Goal: Participate in discussion

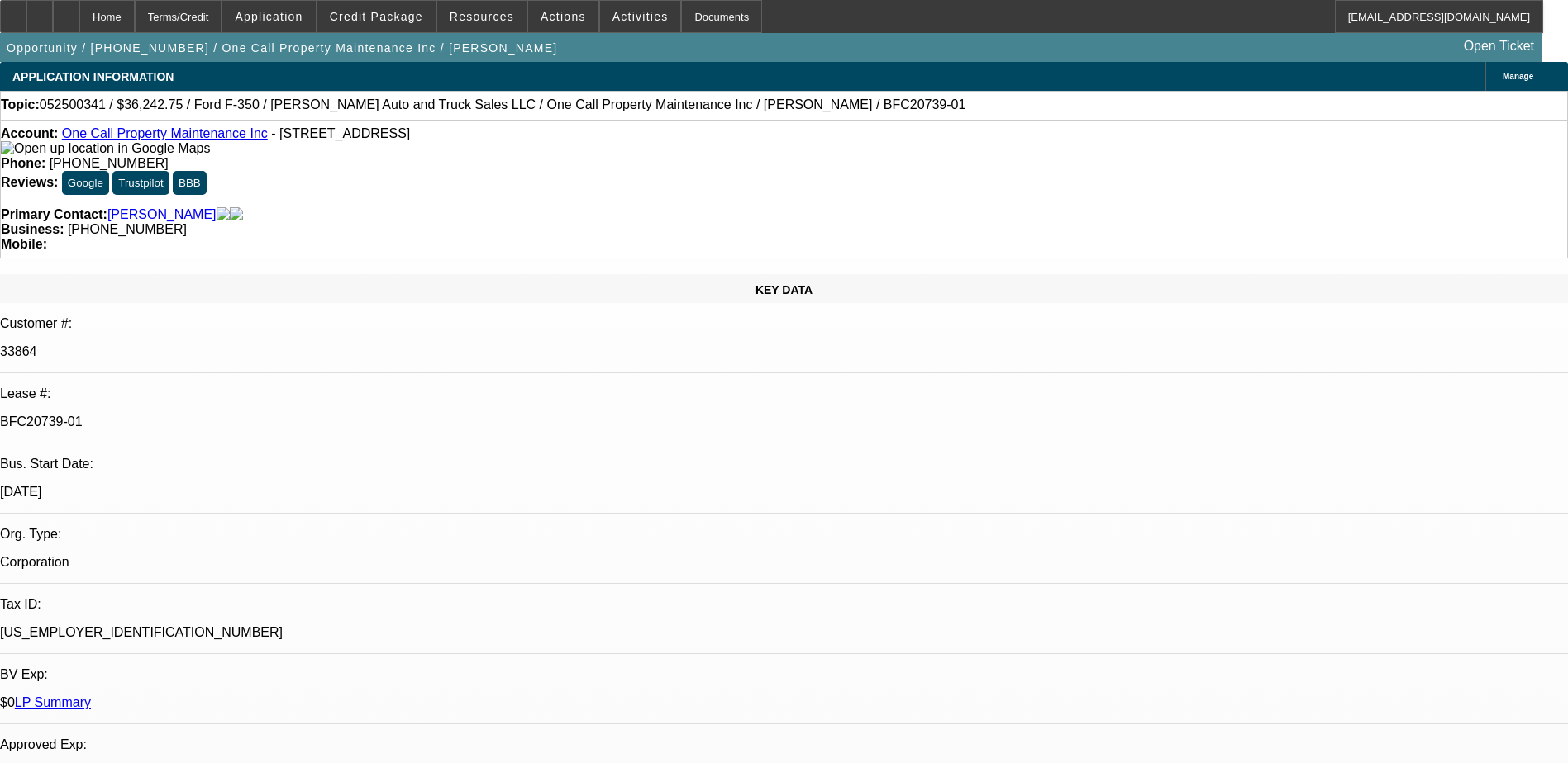
select select "0"
select select "3"
select select "0.1"
select select "4"
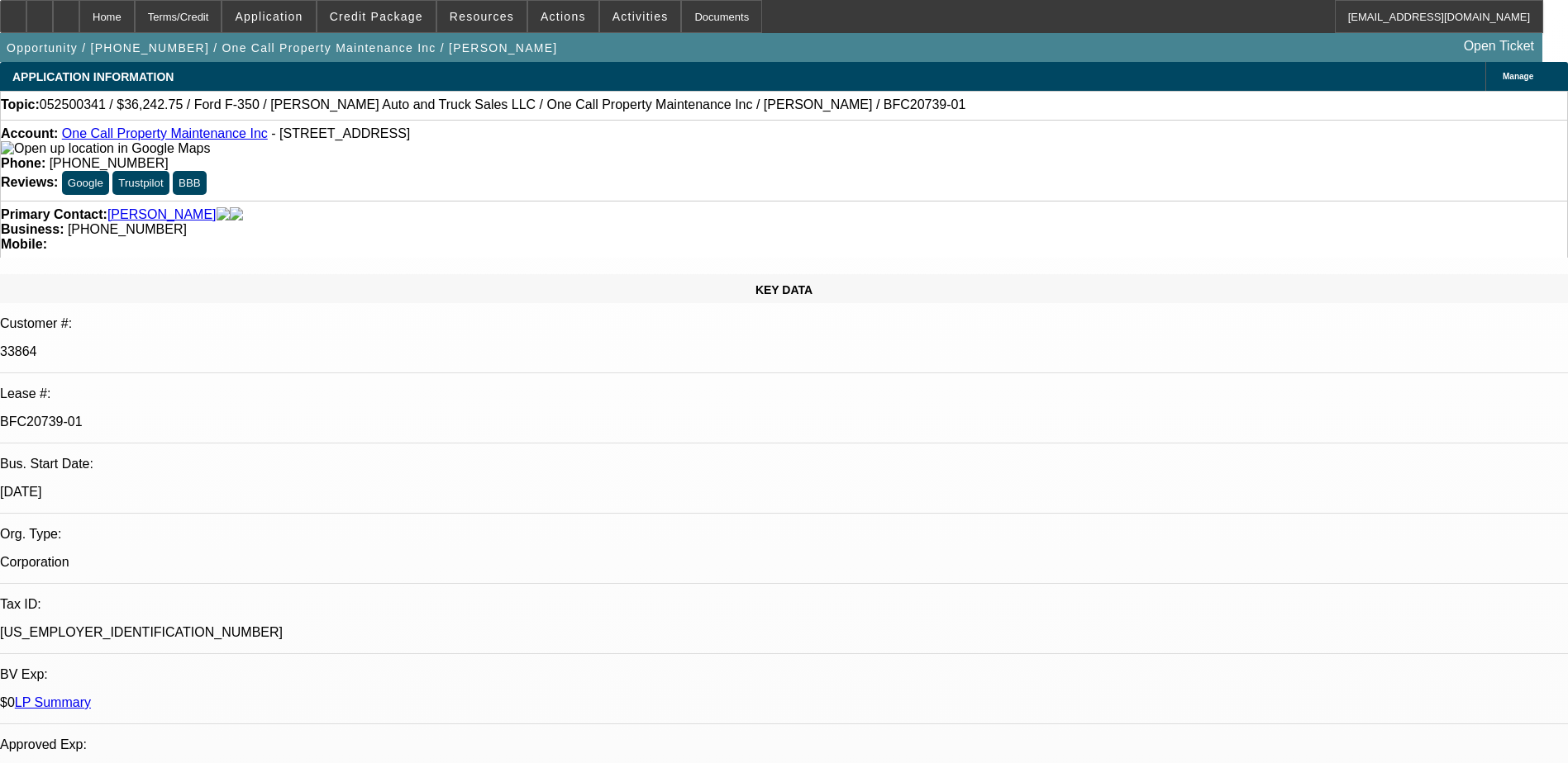
select select "0"
select select "3"
select select "0"
select select "6"
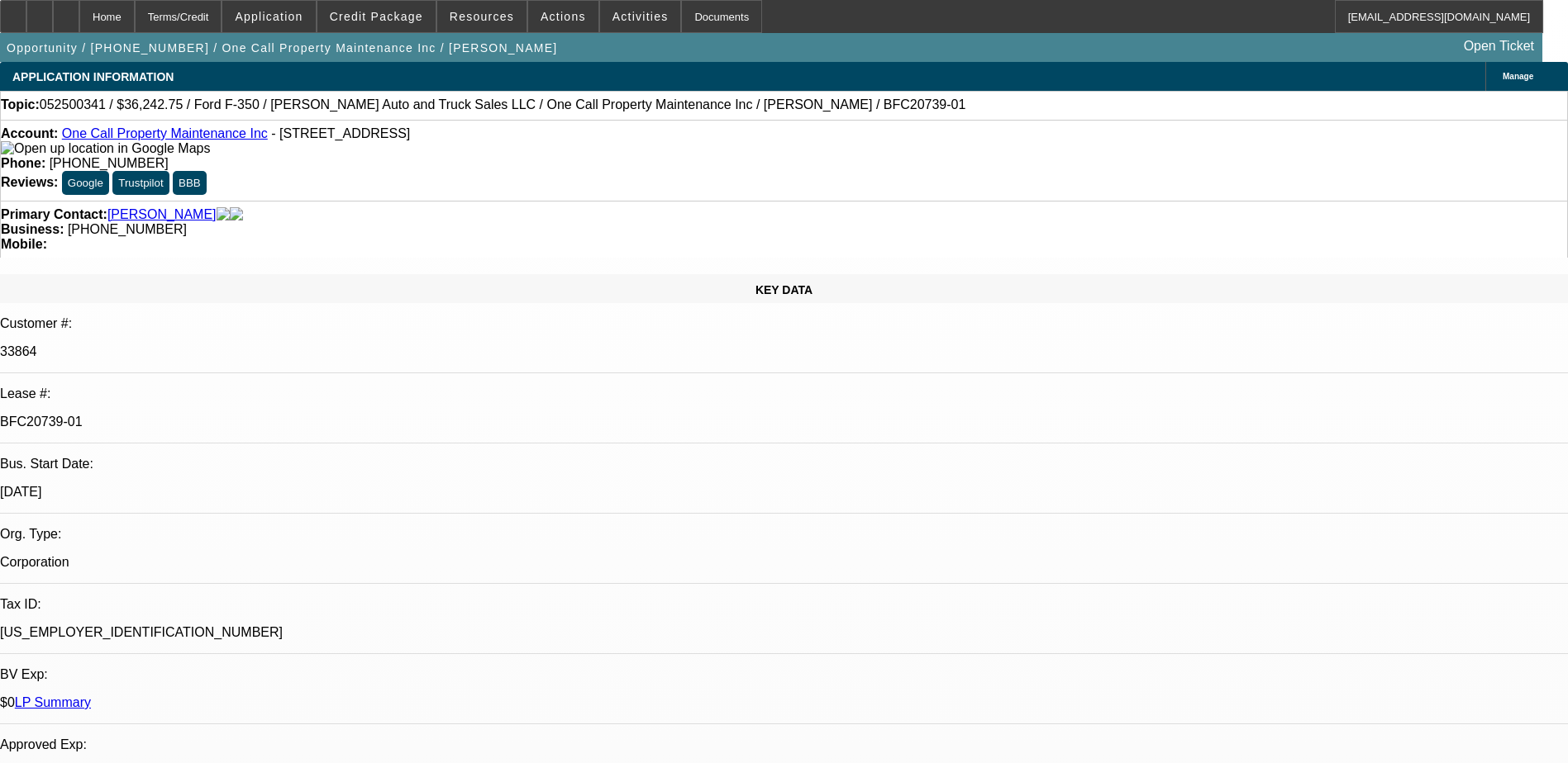
select select "0"
select select "3"
select select "0.1"
select select "4"
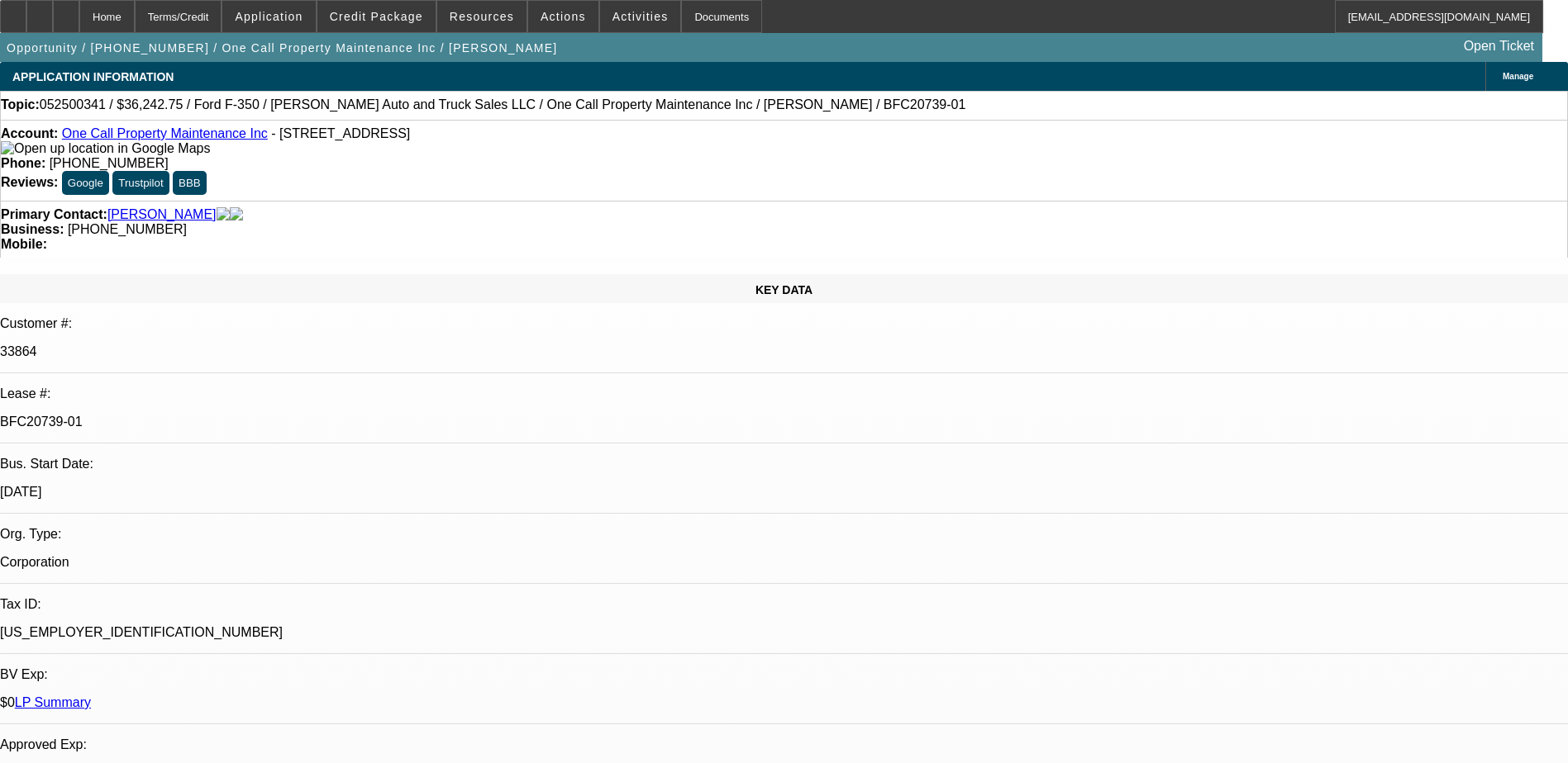
select select "0"
select select "0.1"
select select "4"
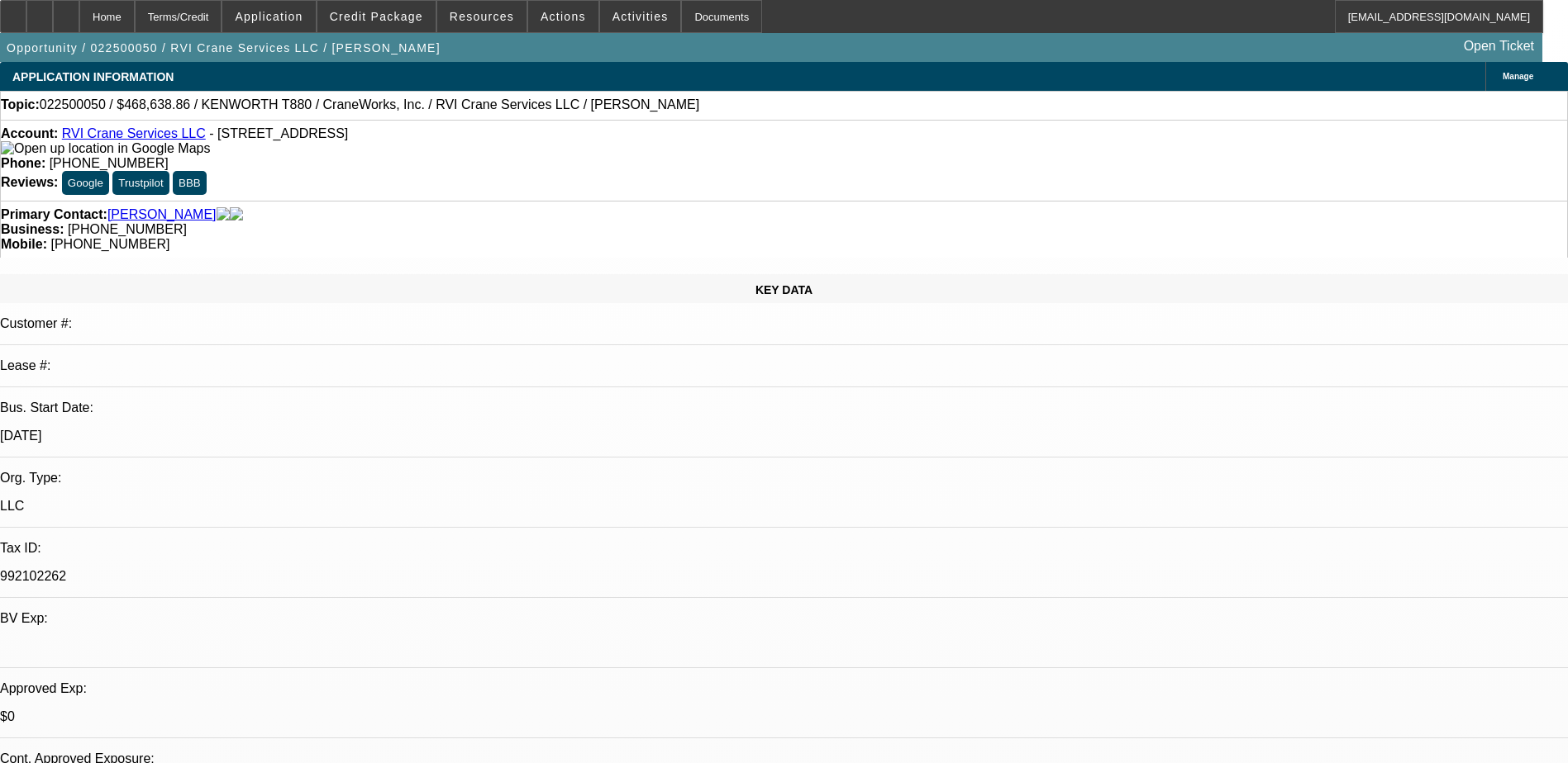
select select "0"
select select "2"
select select "0.2"
select select "0"
select select "2"
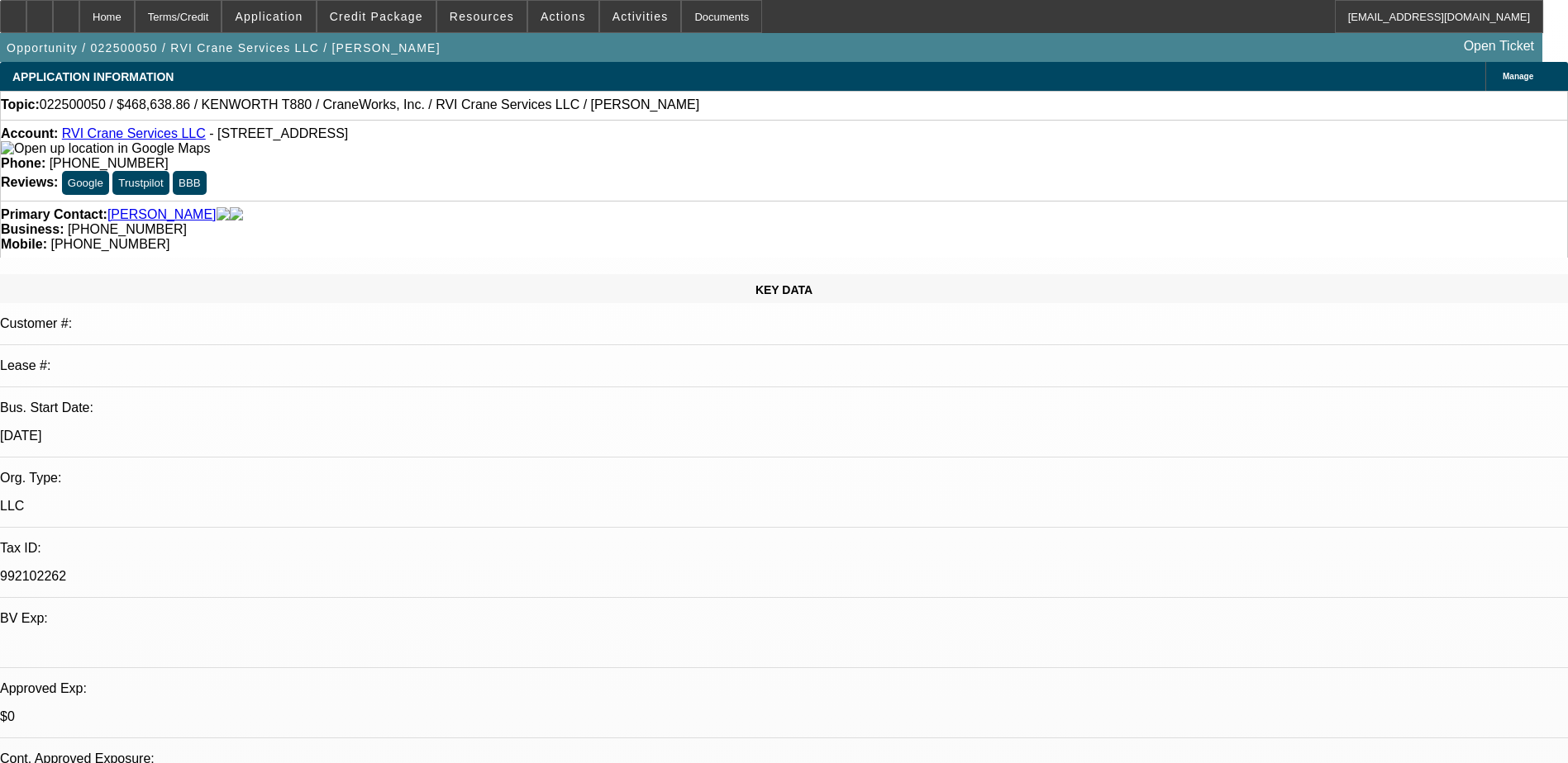
select select "0.2"
select select "0"
select select "2"
select select "0.2"
select select "0"
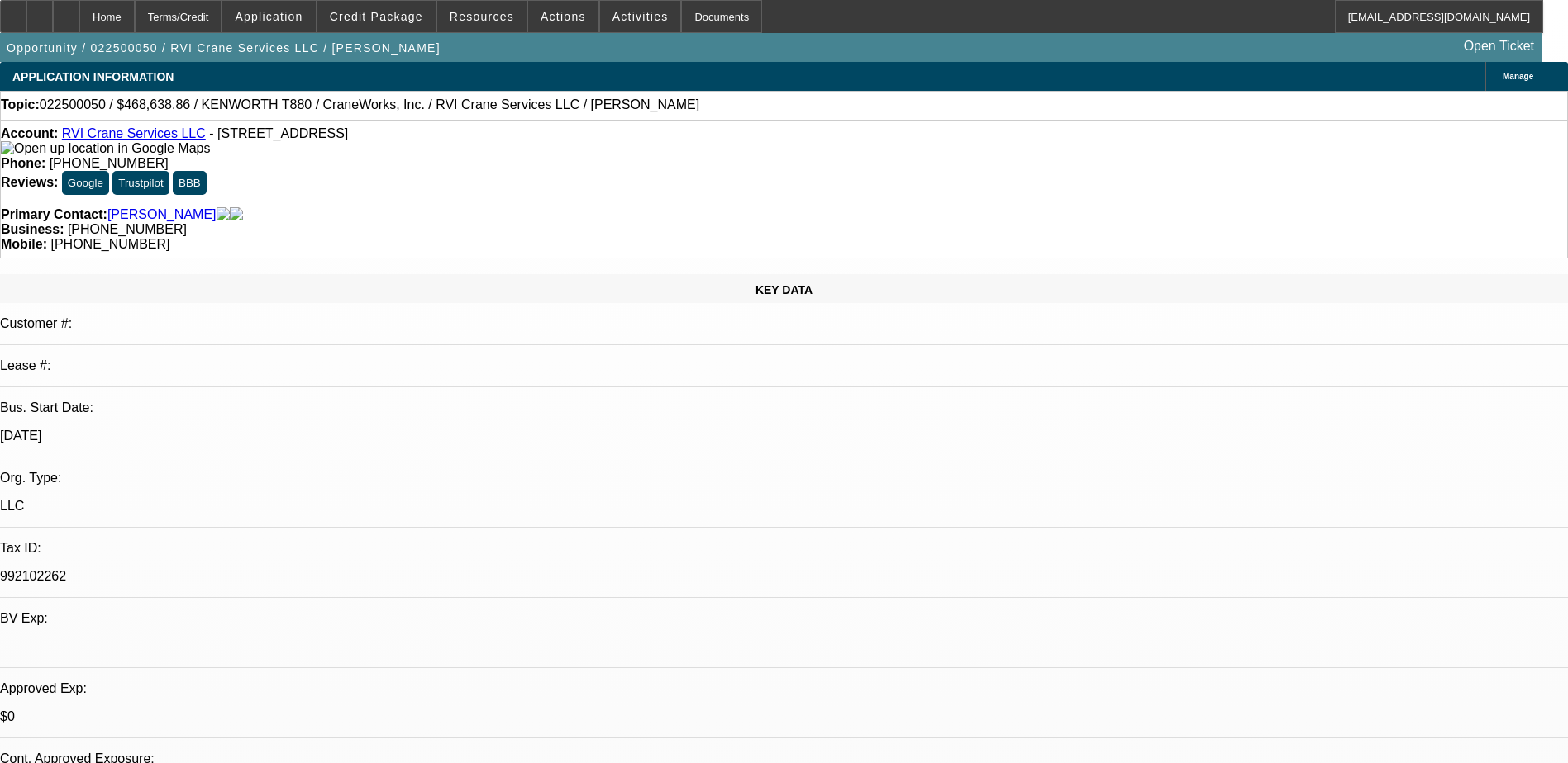
select select "2"
select select "0"
select select "1"
select select "2"
select select "17"
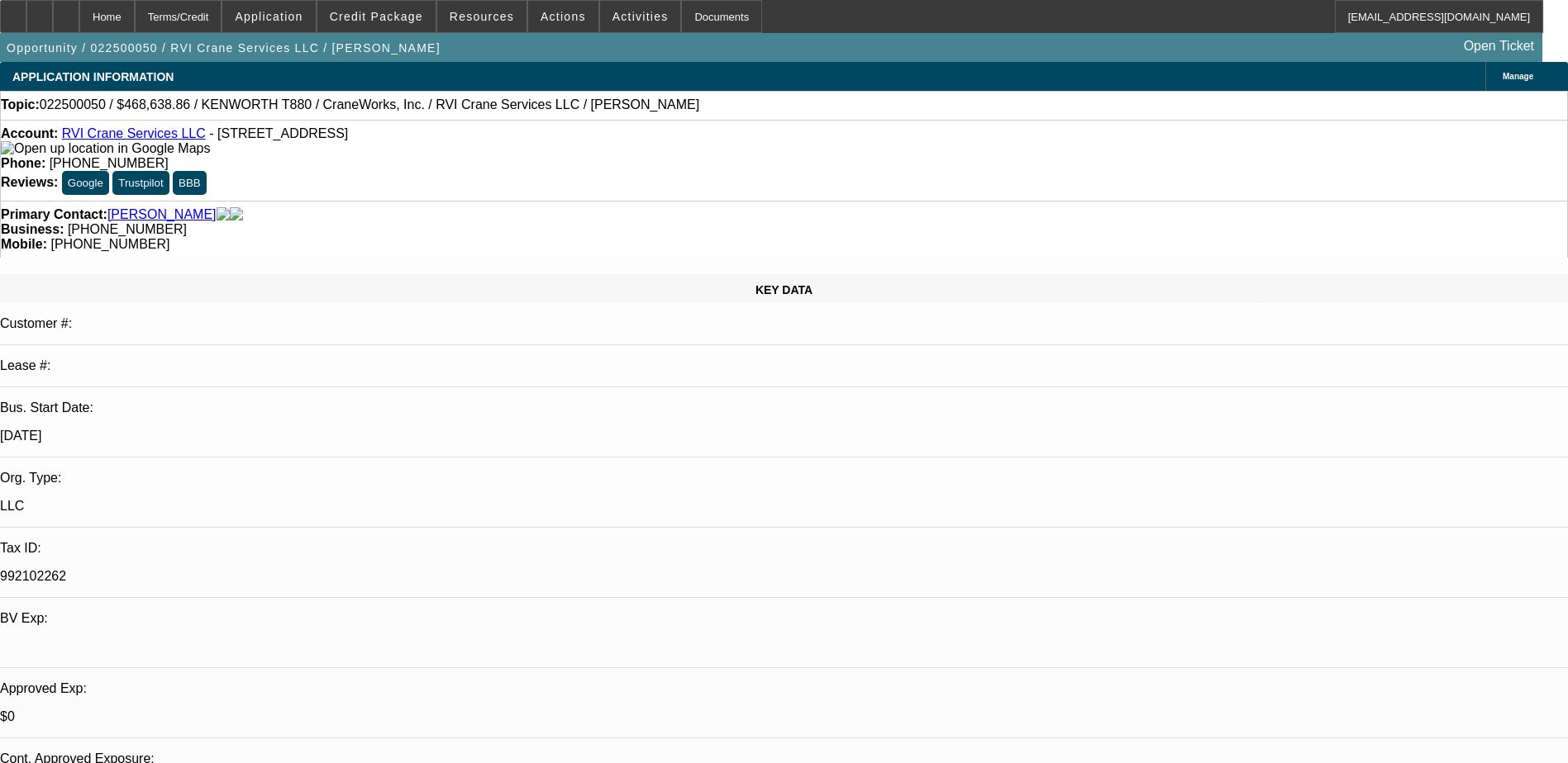
select select "1"
select select "2"
select select "17"
select select "1"
select select "2"
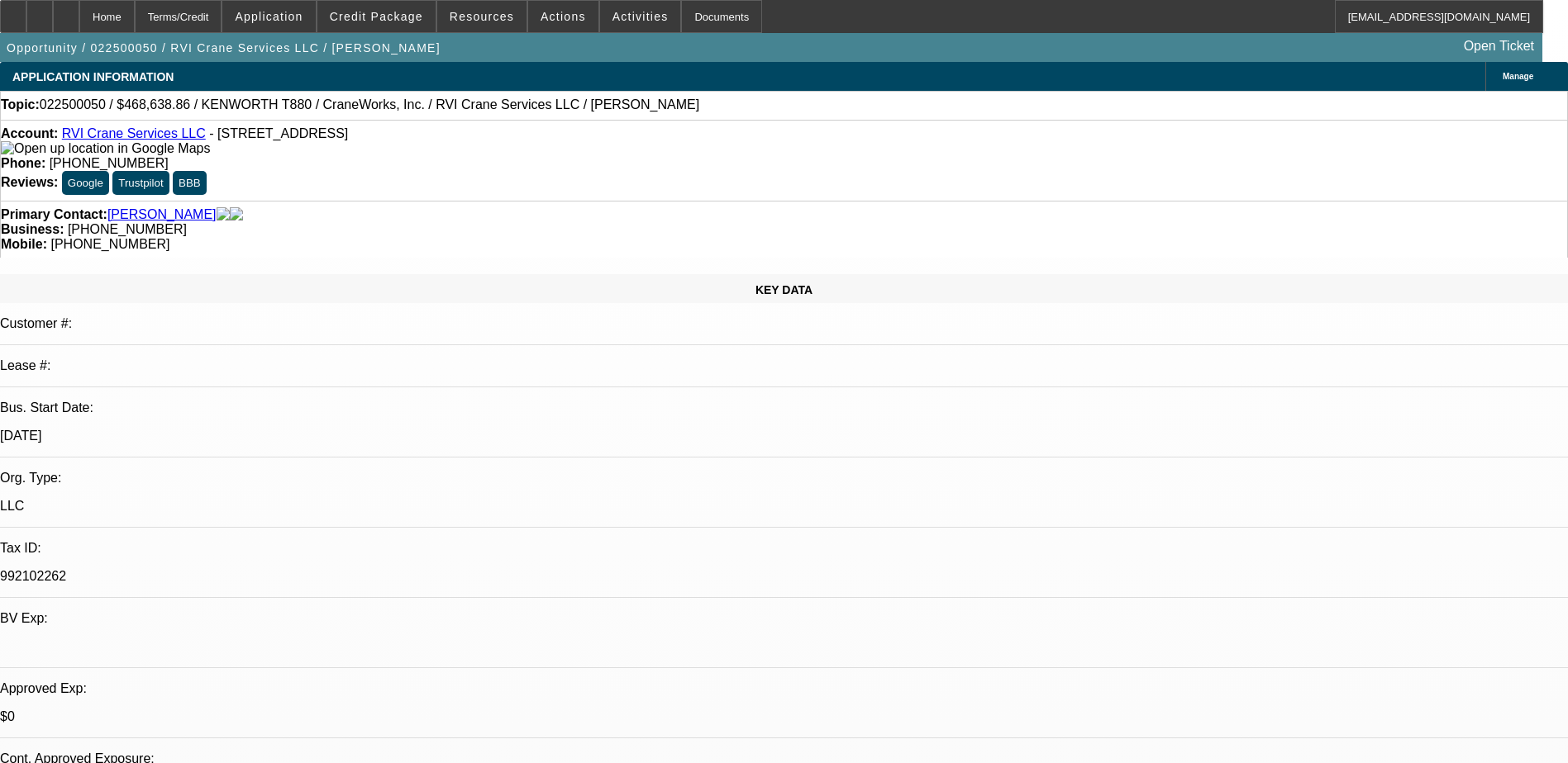
select select "17"
select select "1"
select select "2"
select select "6"
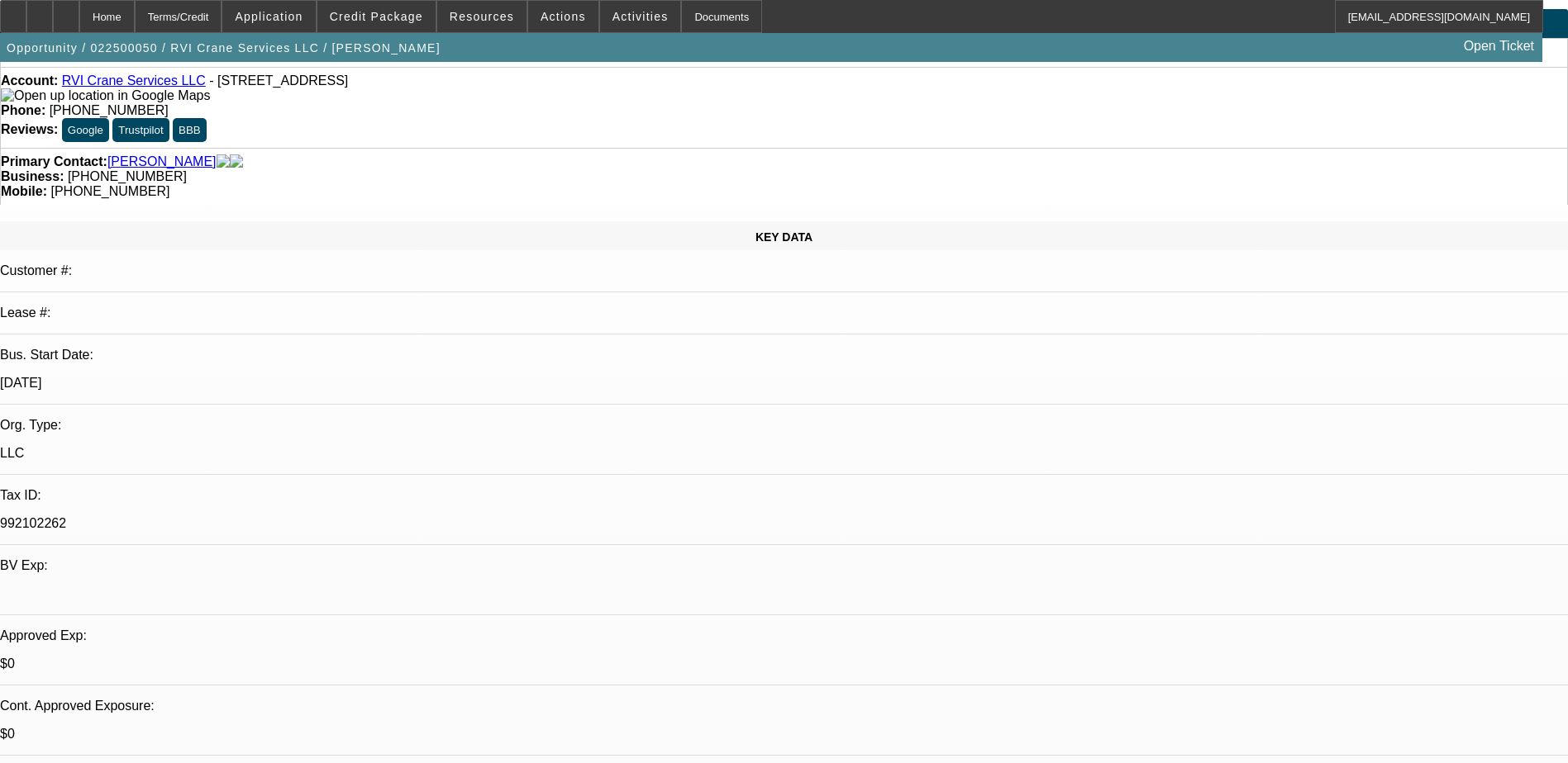
scroll to position [83, 0]
